Goal: Find contact information: Find contact information

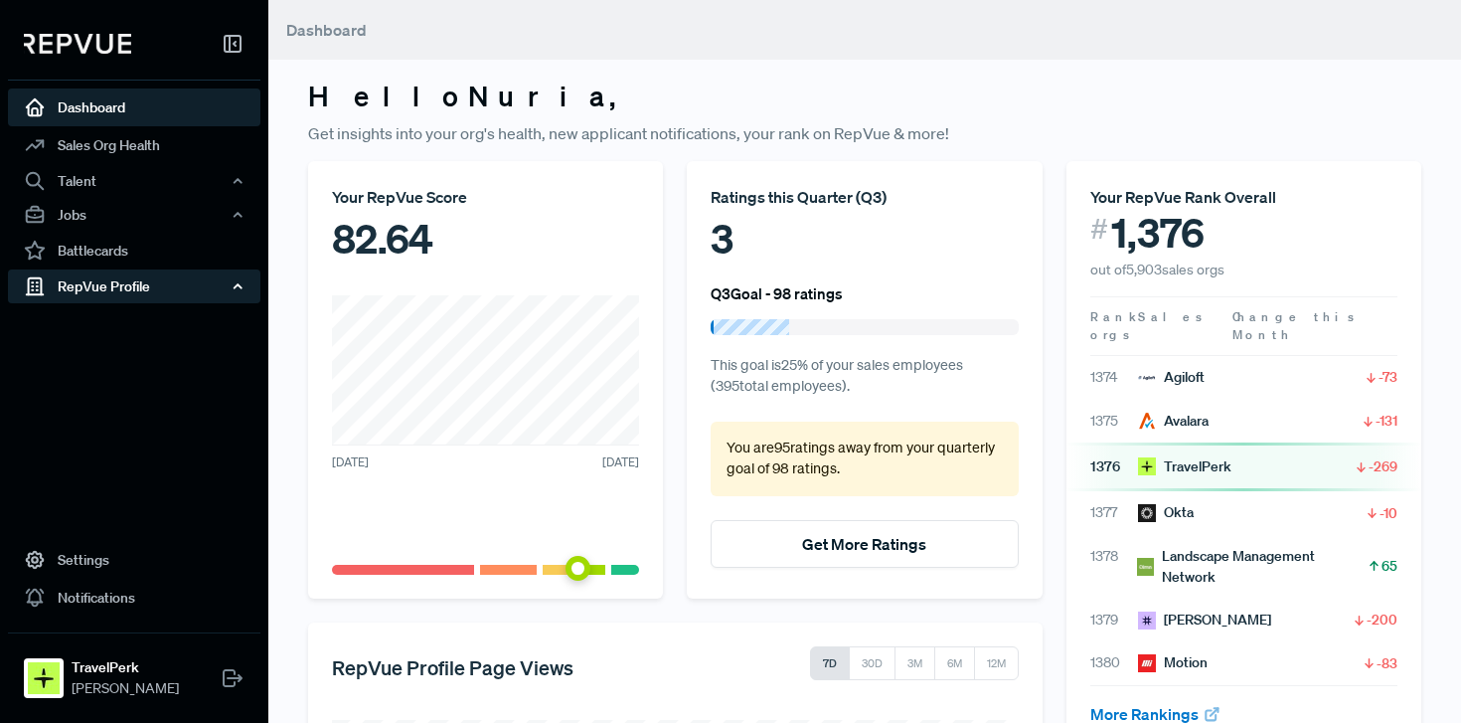
click at [154, 288] on div "RepVue Profile" at bounding box center [134, 286] width 252 height 34
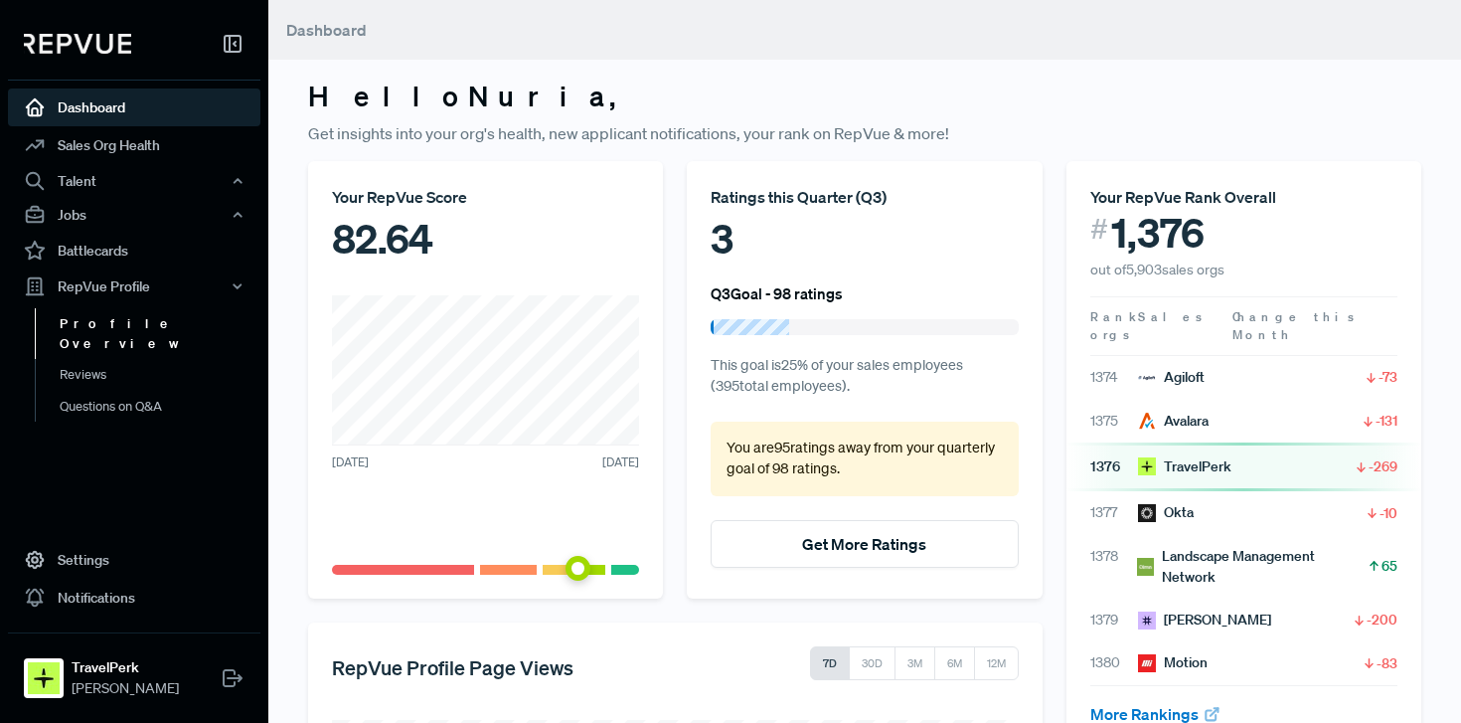
click at [135, 329] on link "Profile Overview" at bounding box center [161, 333] width 252 height 51
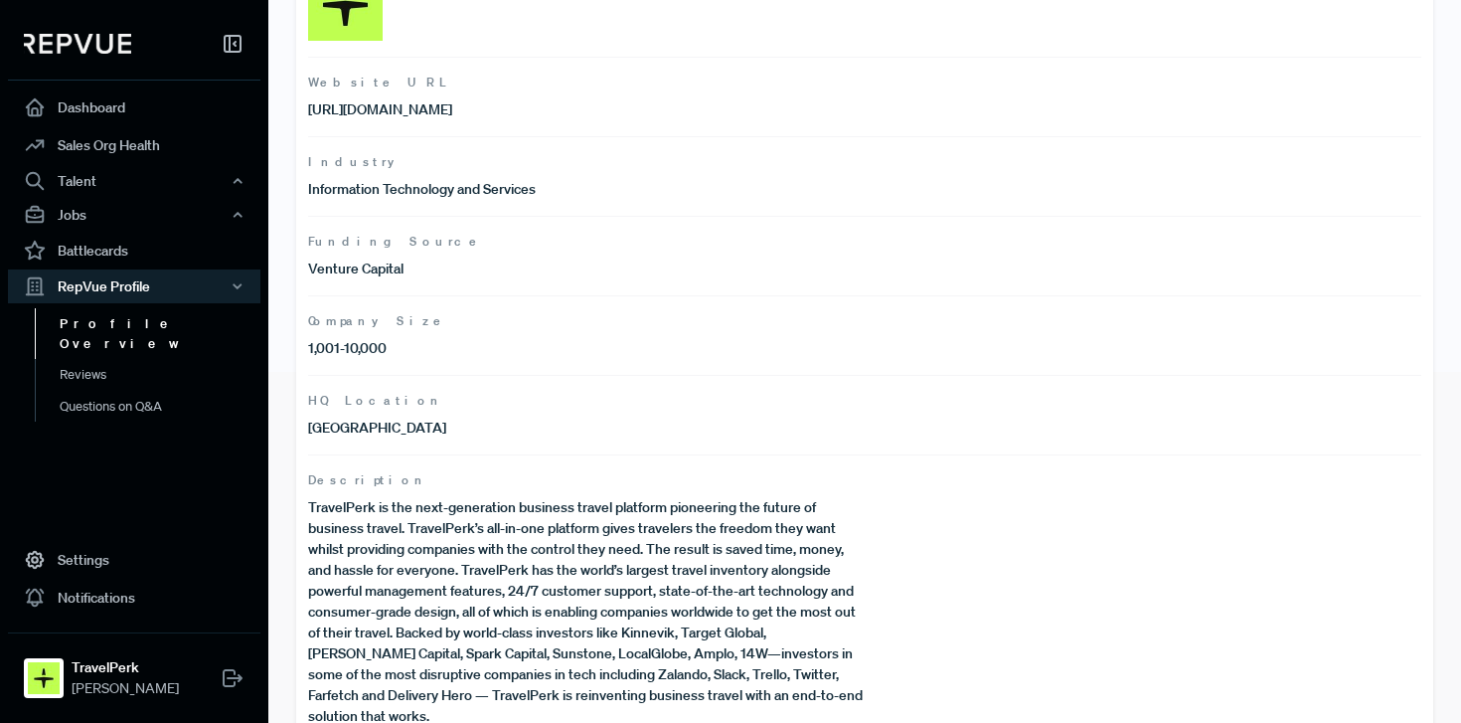
scroll to position [395, 0]
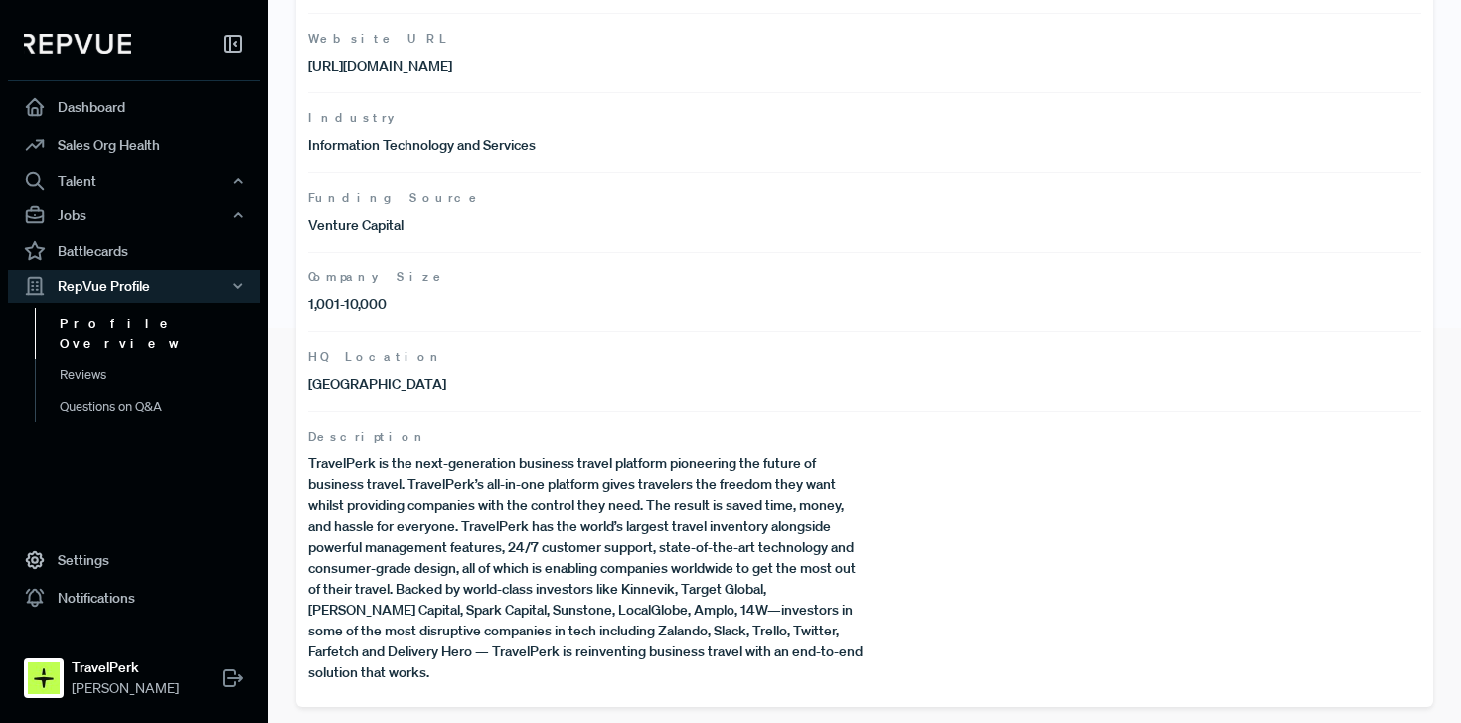
click at [437, 525] on p "TravelPerk is the next-generation business travel platform pioneering the futur…" at bounding box center [586, 568] width 557 height 230
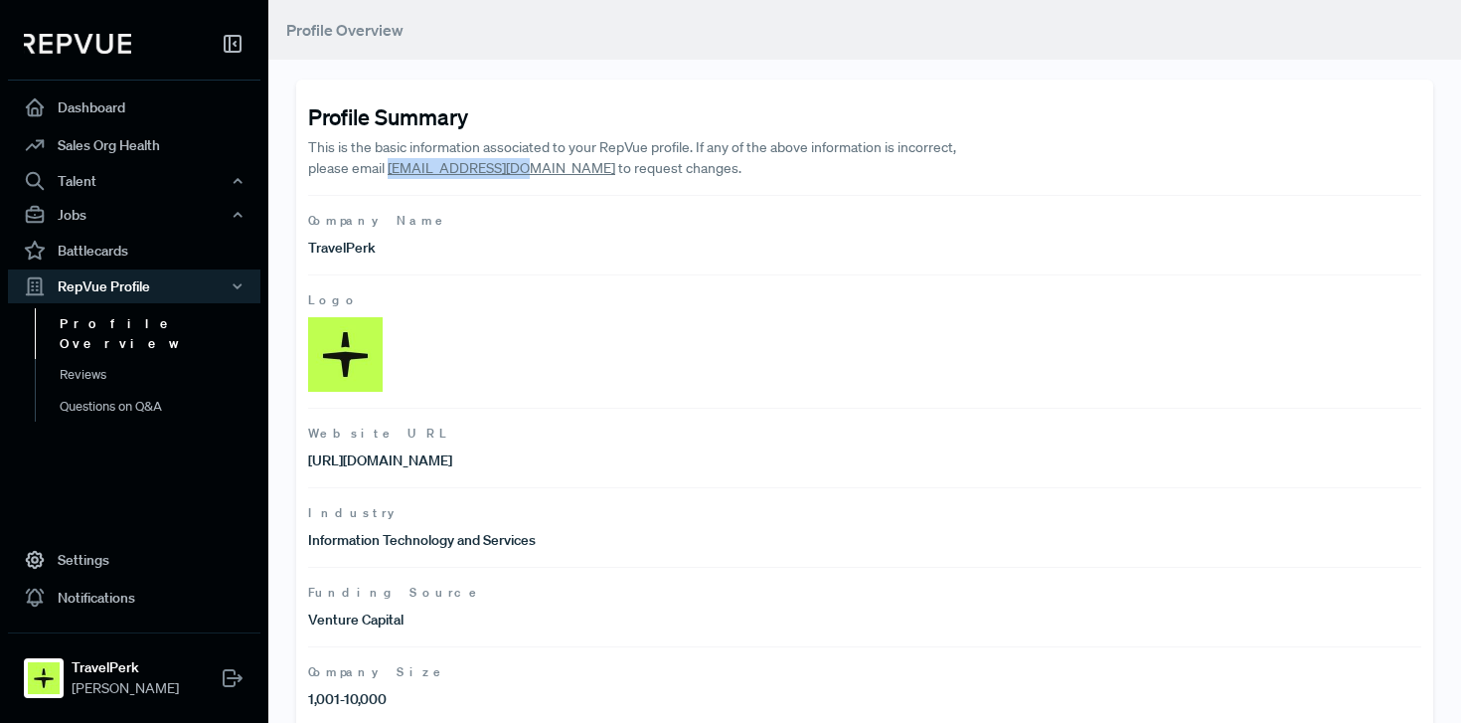
drag, startPoint x: 522, startPoint y: 171, endPoint x: 390, endPoint y: 171, distance: 132.2
click at [390, 171] on p "This is the basic information associated to your RepVue profile. If any of the …" at bounding box center [642, 158] width 668 height 42
copy link "[EMAIL_ADDRESS][DOMAIN_NAME]"
click at [335, 250] on p "TravelPerk" at bounding box center [586, 248] width 557 height 21
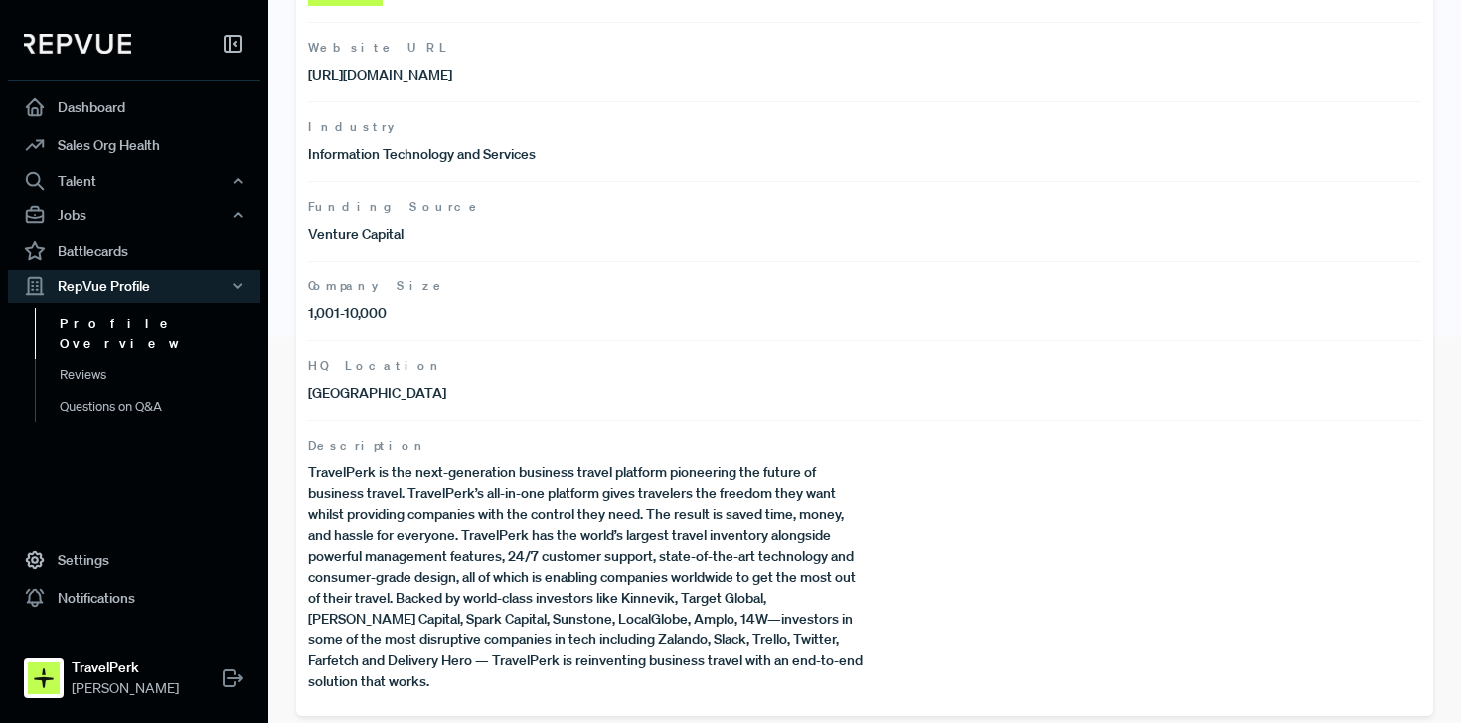
scroll to position [395, 0]
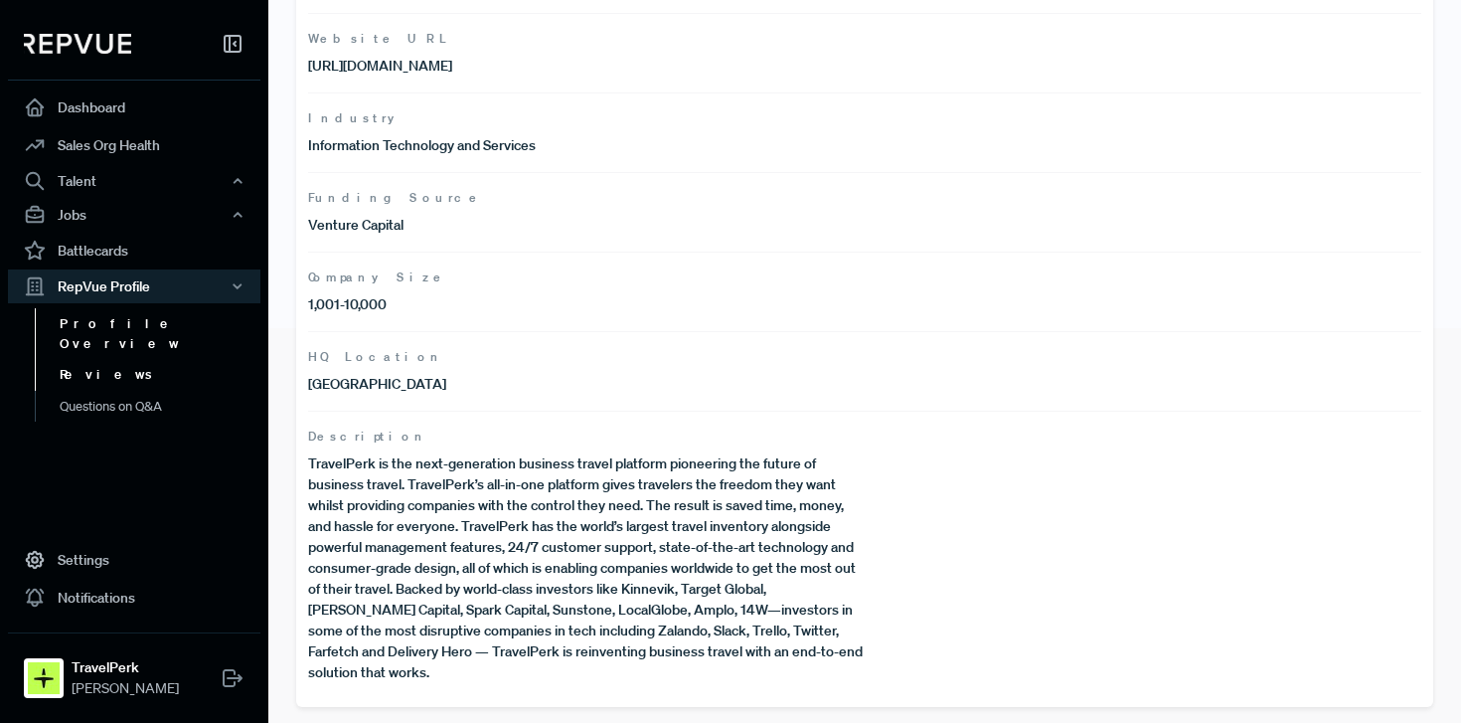
click at [85, 359] on link "Reviews" at bounding box center [161, 375] width 252 height 32
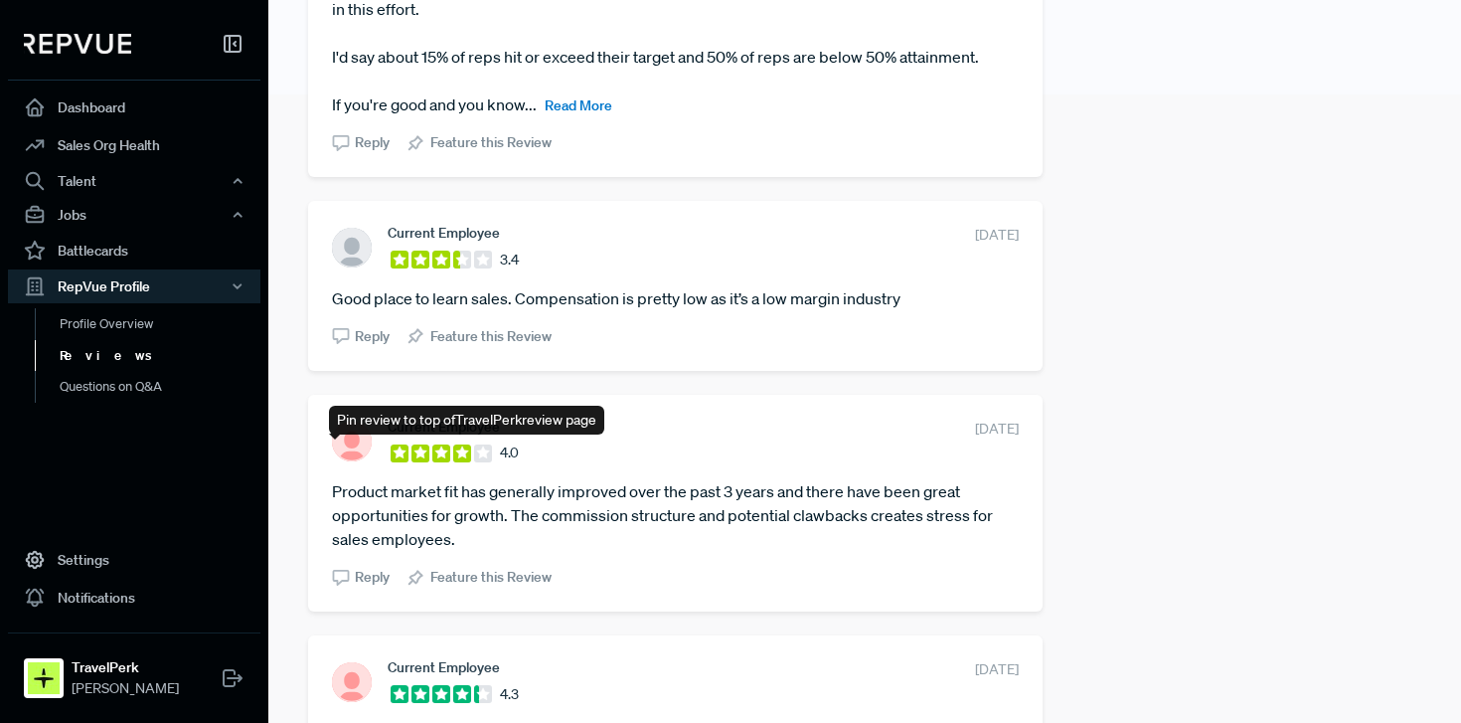
scroll to position [754, 0]
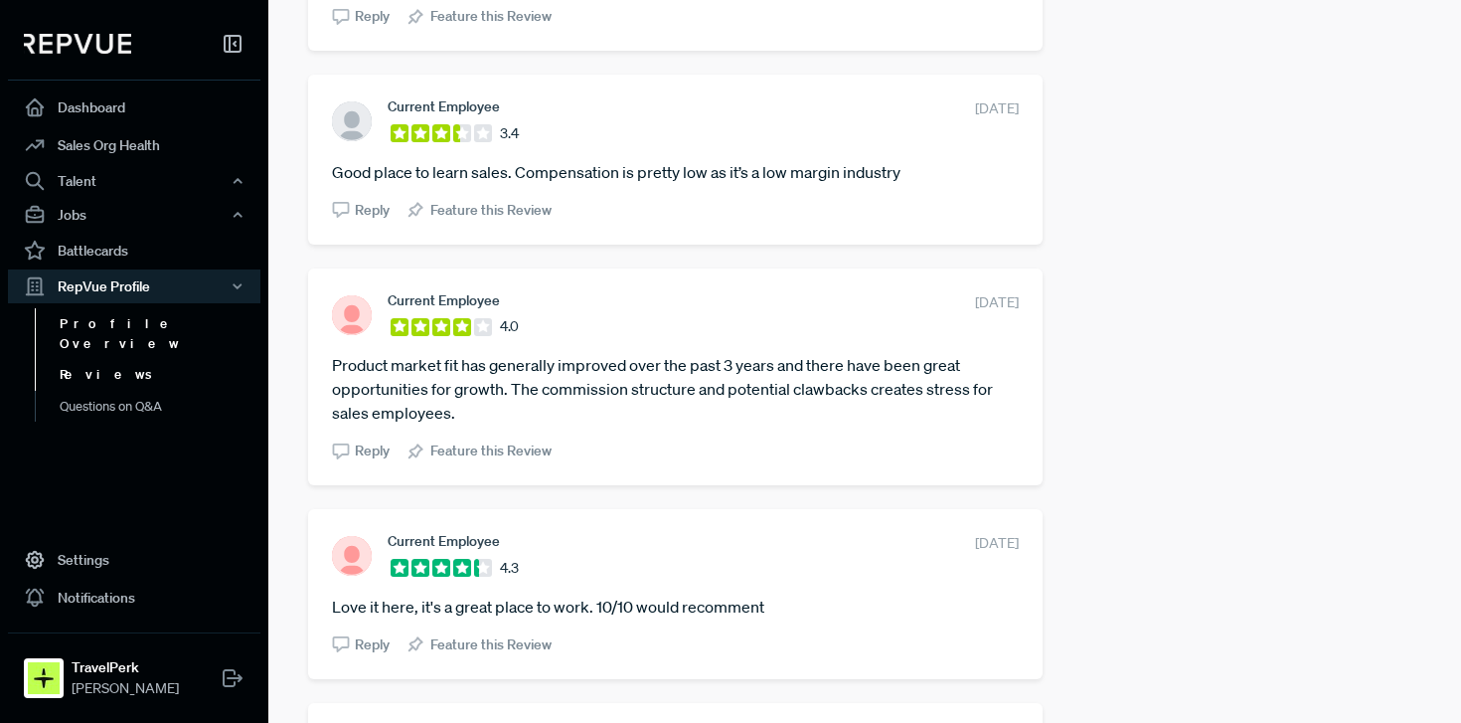
click at [128, 327] on link "Profile Overview" at bounding box center [161, 333] width 252 height 51
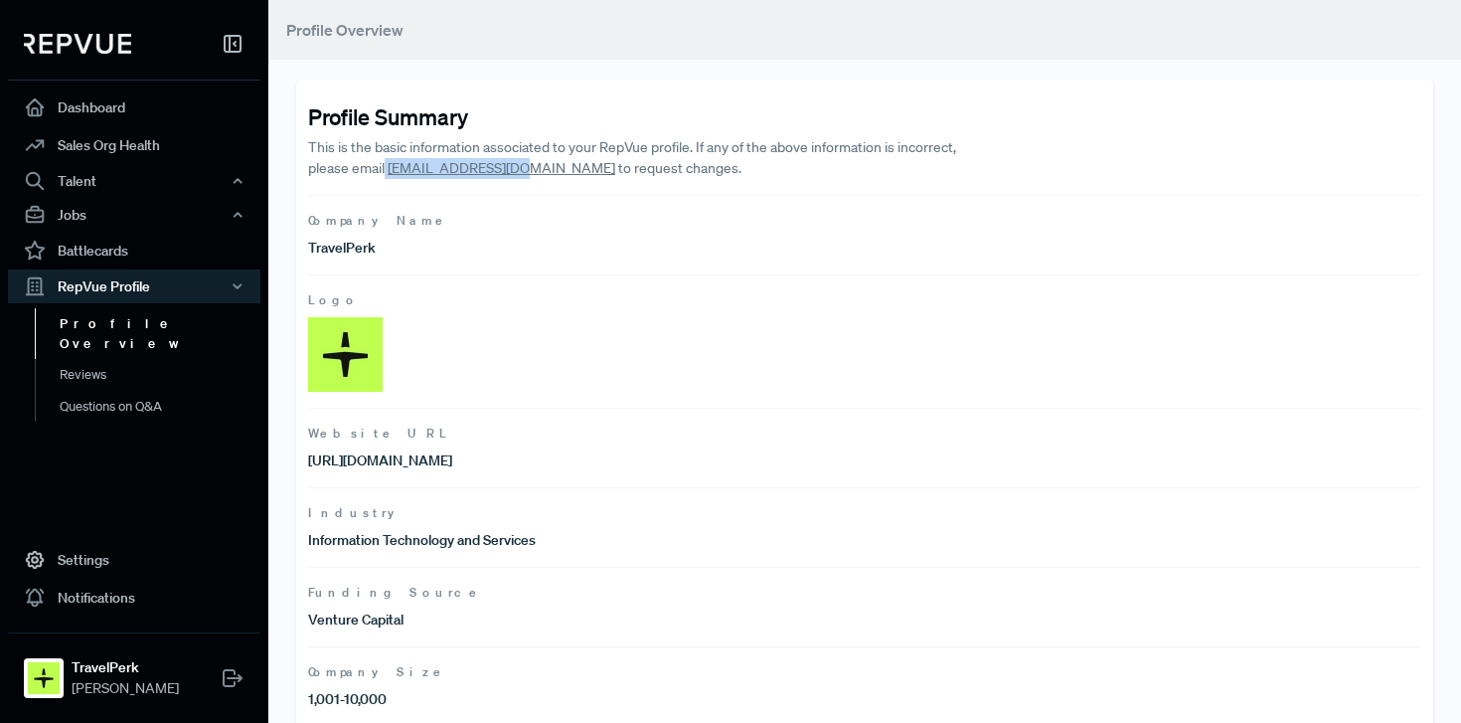
drag, startPoint x: 522, startPoint y: 174, endPoint x: 387, endPoint y: 173, distance: 135.2
click at [387, 173] on p "This is the basic information associated to your RepVue profile. If any of the …" at bounding box center [642, 158] width 668 height 42
copy link "[EMAIL_ADDRESS][DOMAIN_NAME]"
